Goal: Task Accomplishment & Management: Use online tool/utility

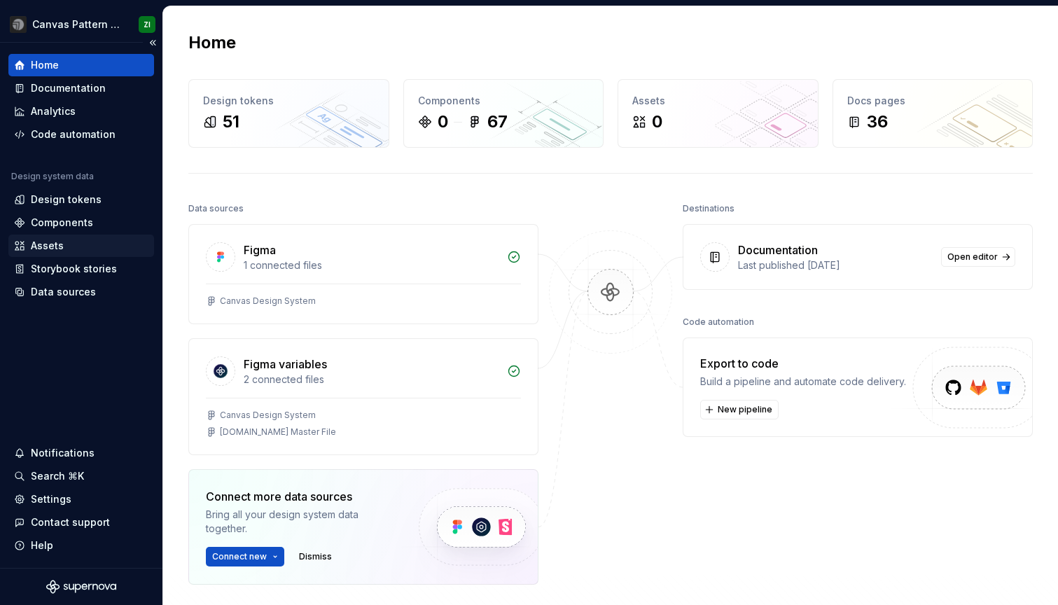
click at [67, 242] on div "Assets" at bounding box center [81, 246] width 134 height 14
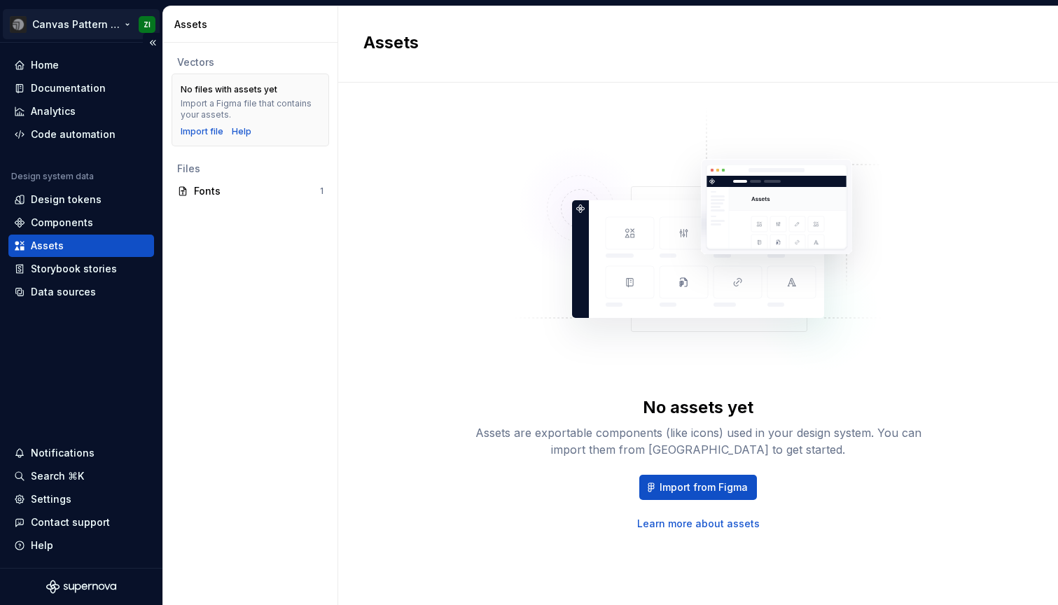
click at [90, 28] on html "Canvas Pattern Library (Master) ZI Home Documentation Analytics Code automation…" at bounding box center [529, 302] width 1058 height 605
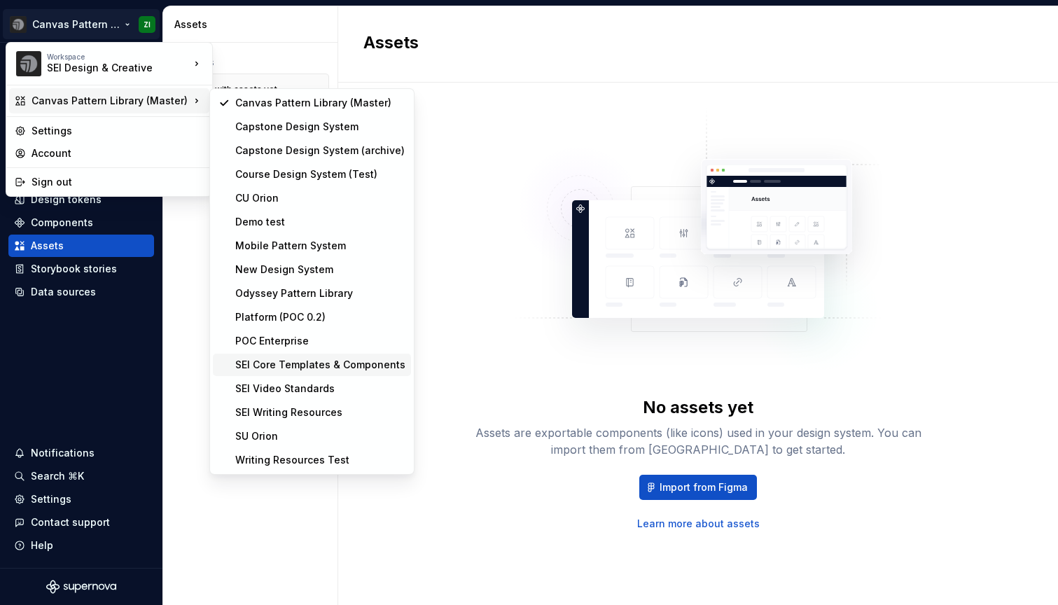
click at [285, 364] on div "SEI Core Templates & Components" at bounding box center [320, 365] width 170 height 14
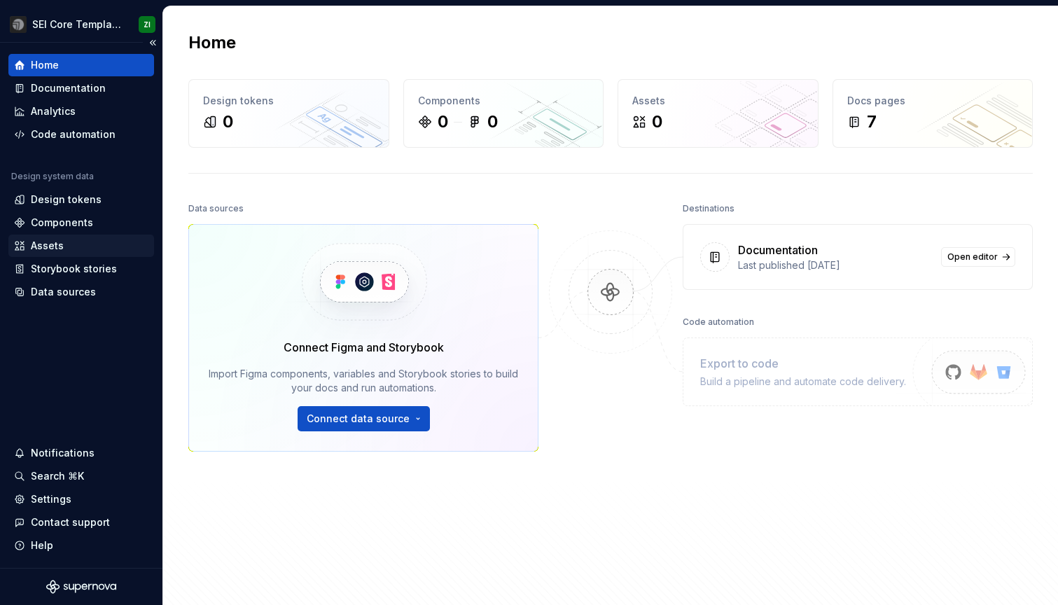
click at [68, 249] on div "Assets" at bounding box center [81, 246] width 134 height 14
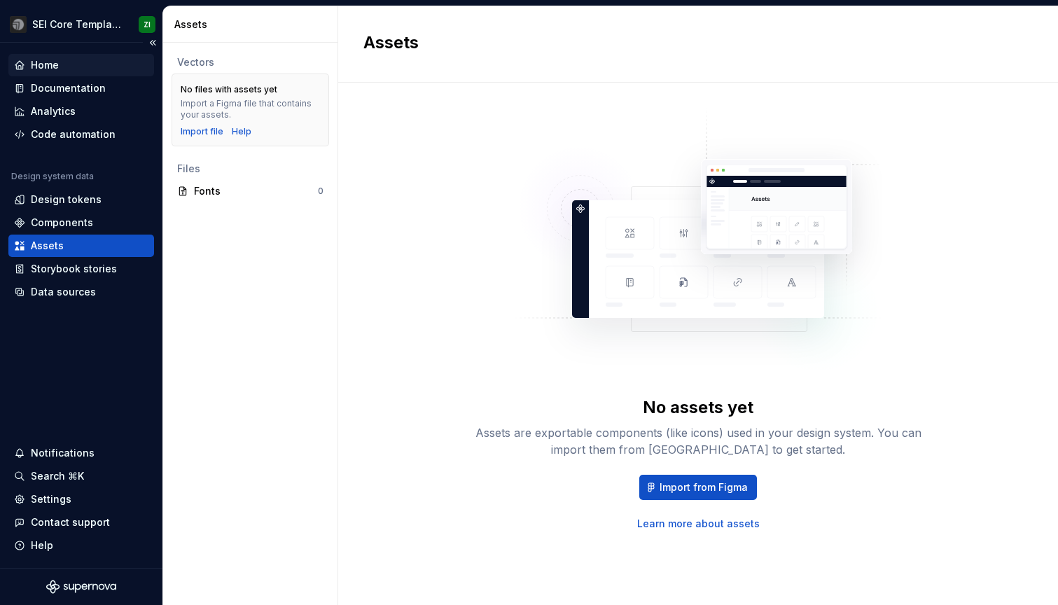
click at [50, 69] on div "Home" at bounding box center [45, 65] width 28 height 14
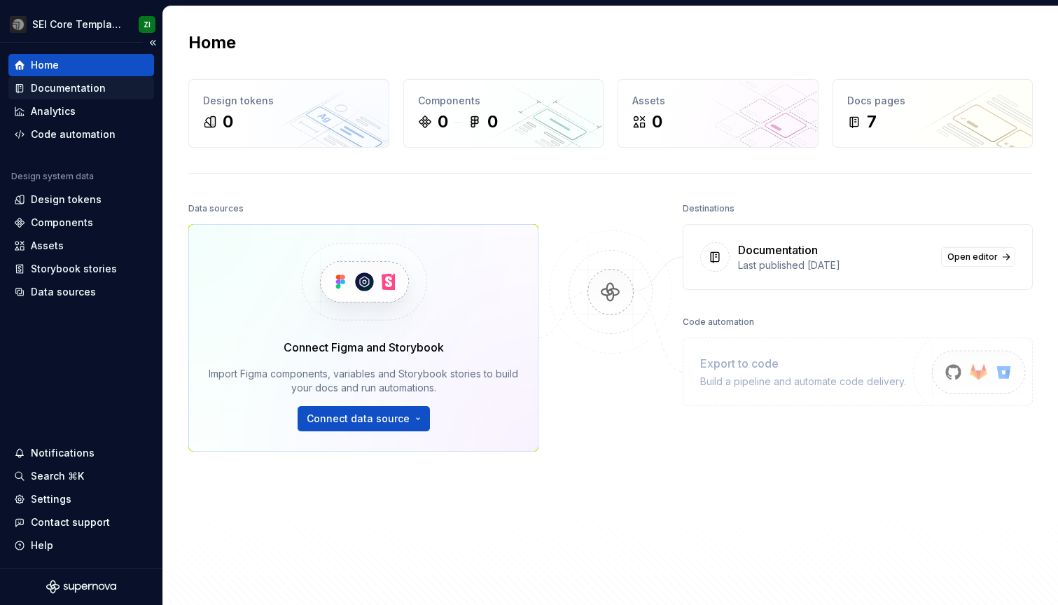
click at [58, 85] on div "Documentation" at bounding box center [68, 88] width 75 height 14
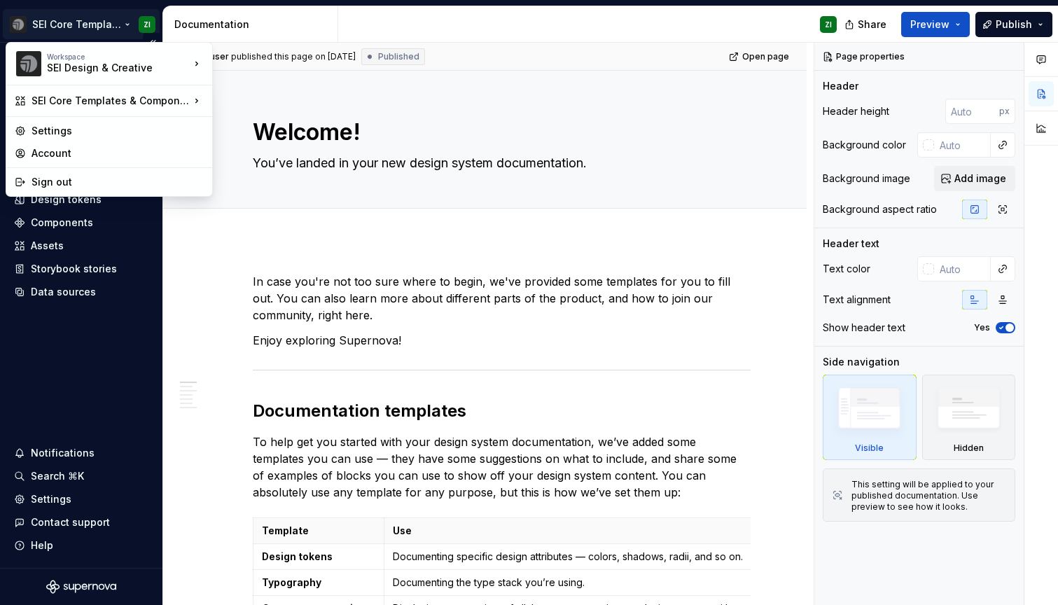
click at [110, 20] on html "SEI Core Templates & Components ZI Home Documentation Analytics Code automation…" at bounding box center [529, 302] width 1058 height 605
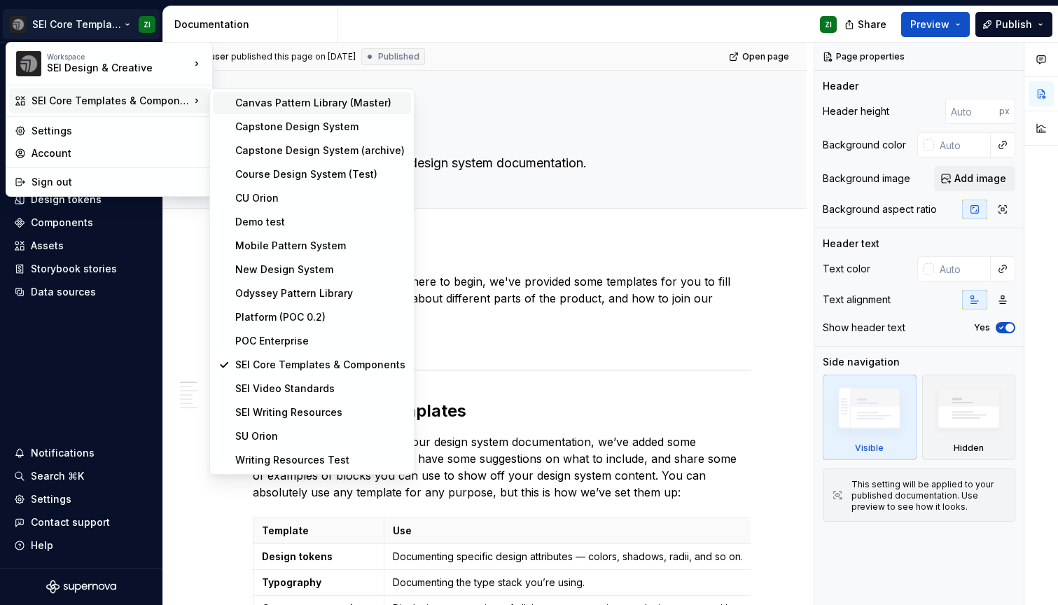
click at [300, 104] on div "Canvas Pattern Library (Master)" at bounding box center [320, 103] width 170 height 14
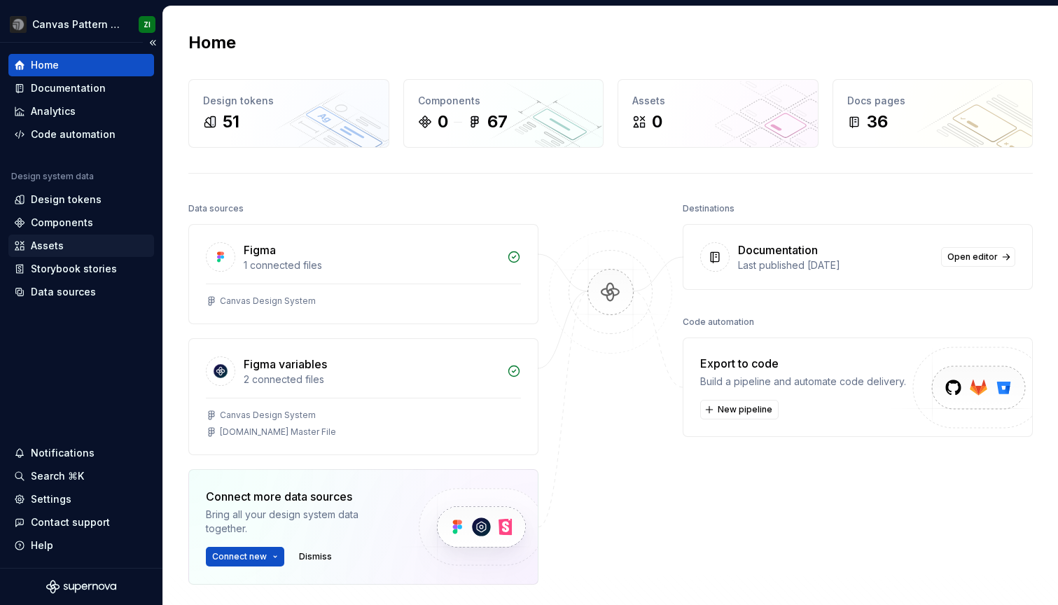
click at [89, 244] on div "Assets" at bounding box center [81, 246] width 134 height 14
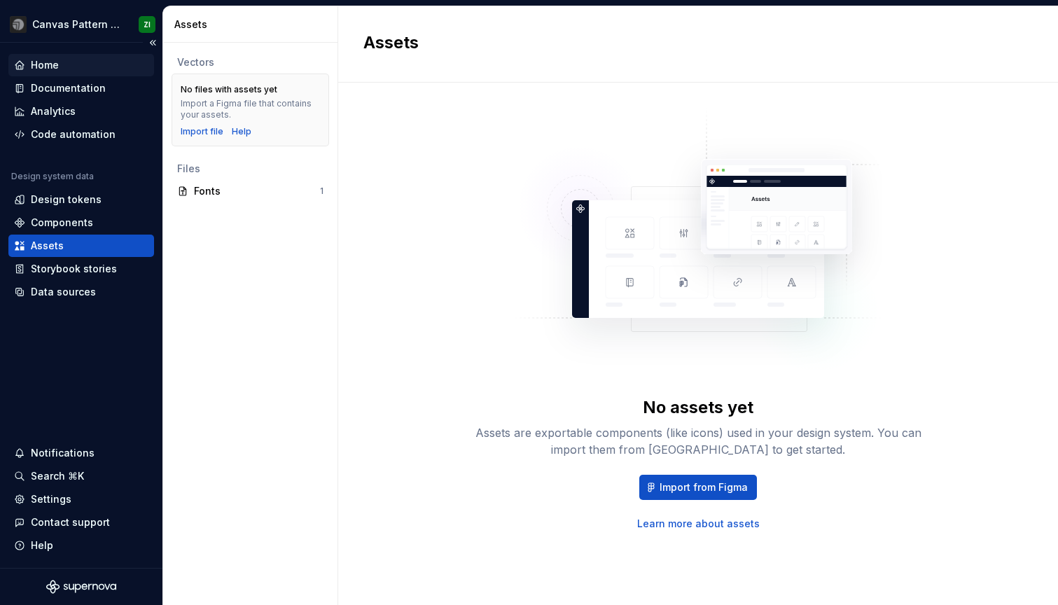
click at [57, 69] on div "Home" at bounding box center [45, 65] width 28 height 14
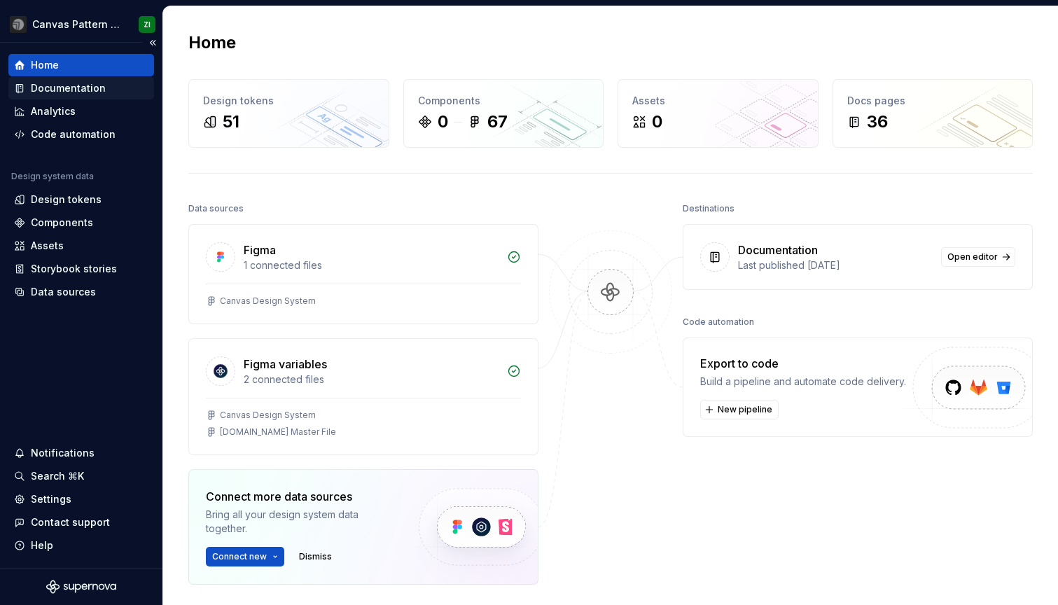
click at [72, 92] on div "Documentation" at bounding box center [68, 88] width 75 height 14
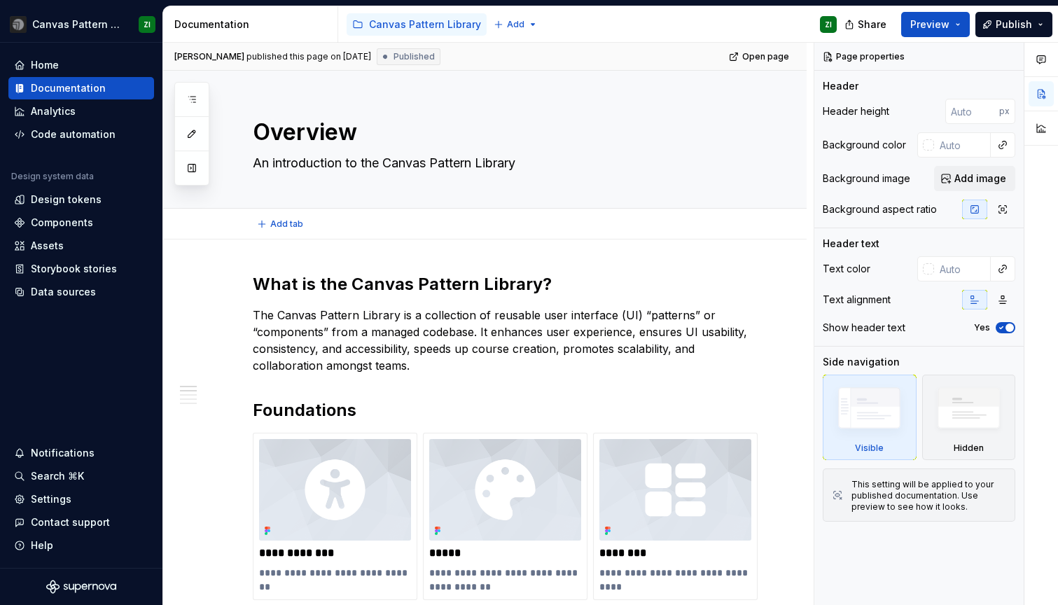
type textarea "*"
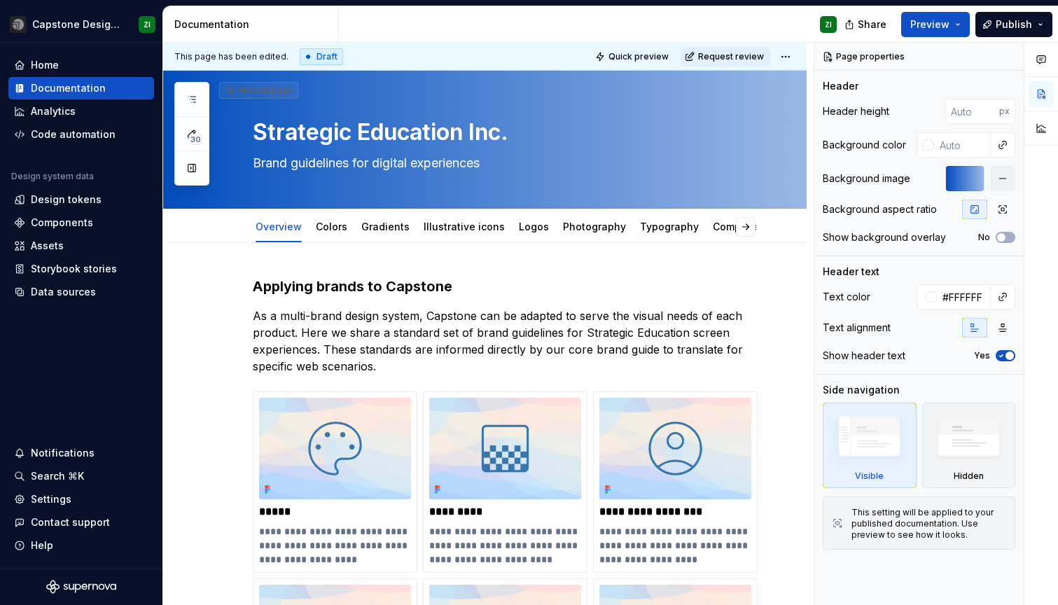
type textarea "*"
click at [47, 249] on div "Assets" at bounding box center [47, 246] width 33 height 14
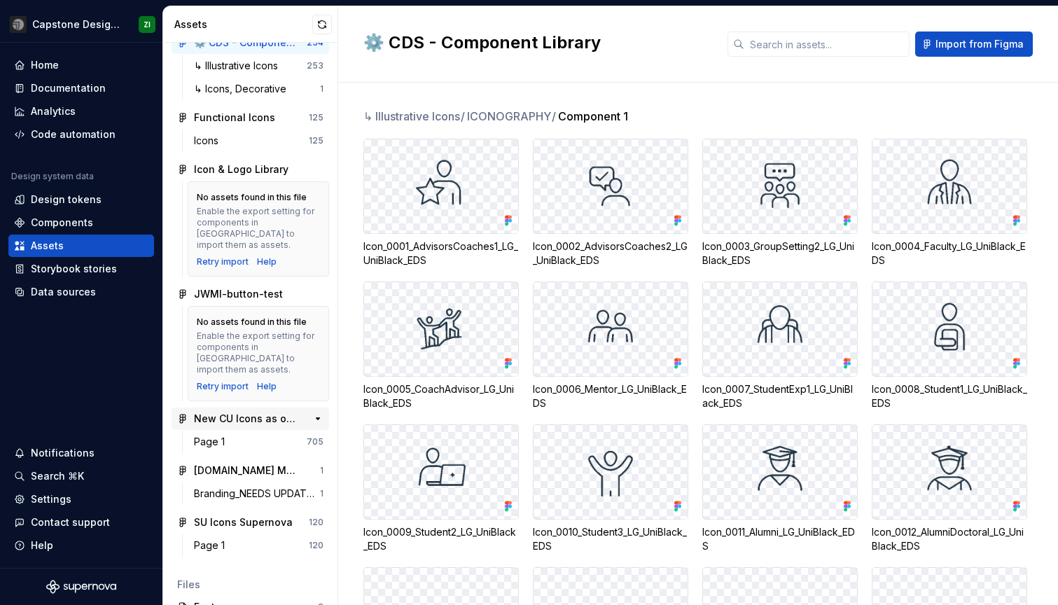
scroll to position [41, 0]
click at [270, 464] on div "[DOMAIN_NAME] Master File" at bounding box center [246, 471] width 104 height 14
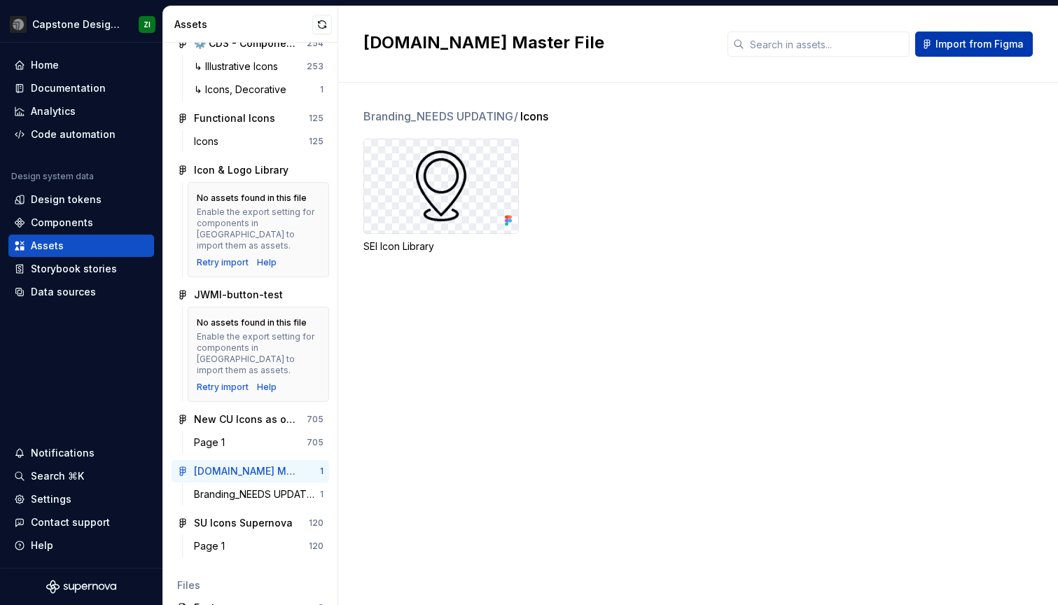
click at [950, 48] on span "Import from Figma" at bounding box center [979, 44] width 88 height 14
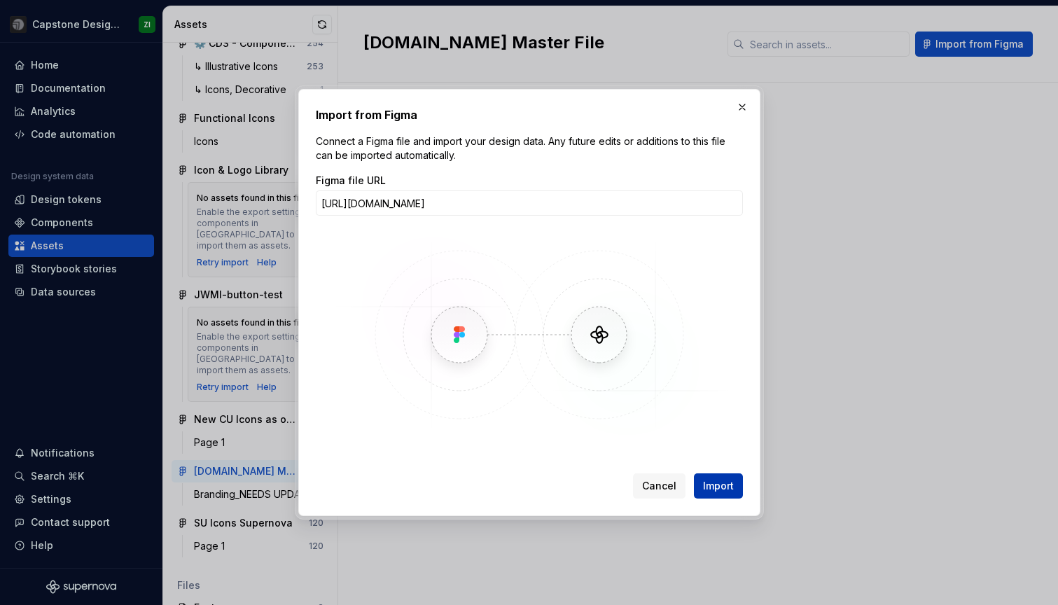
type input "[URL][DOMAIN_NAME]"
click at [729, 491] on span "Import" at bounding box center [718, 486] width 31 height 14
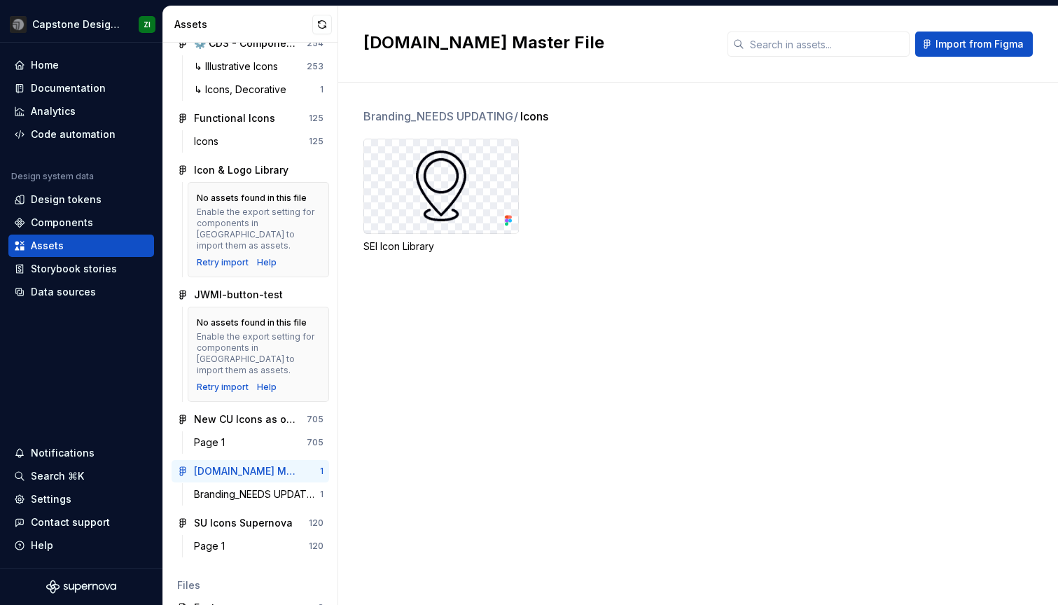
click at [667, 304] on div "Branding_NEEDS UPDATING / Icons SEI Icon Library" at bounding box center [710, 344] width 694 height 522
click at [583, 326] on div "Branding_NEEDS UPDATING / Icons SEI Icon Library" at bounding box center [710, 344] width 694 height 522
